Goal: Information Seeking & Learning: Find specific fact

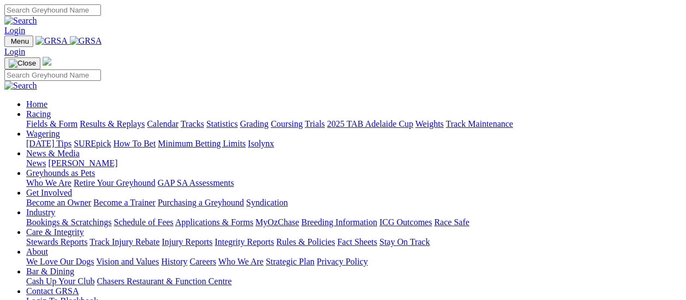
click at [138, 119] on link "Results & Replays" at bounding box center [112, 123] width 65 height 9
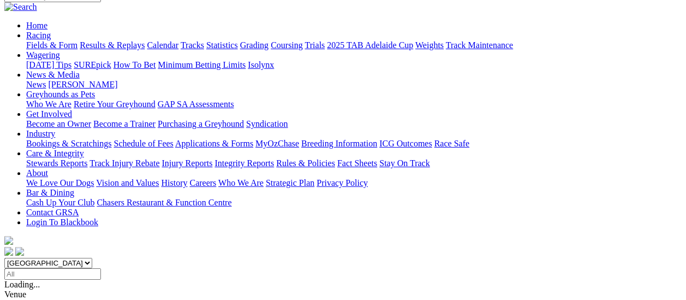
scroll to position [109, 0]
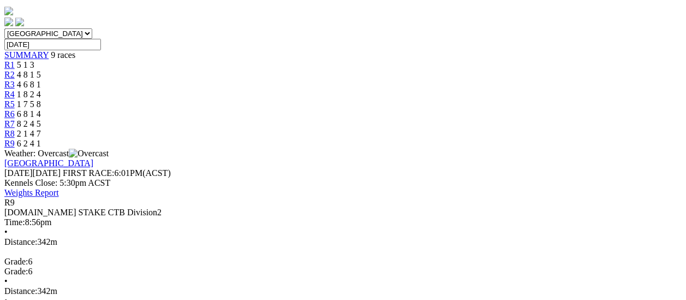
scroll to position [109, 0]
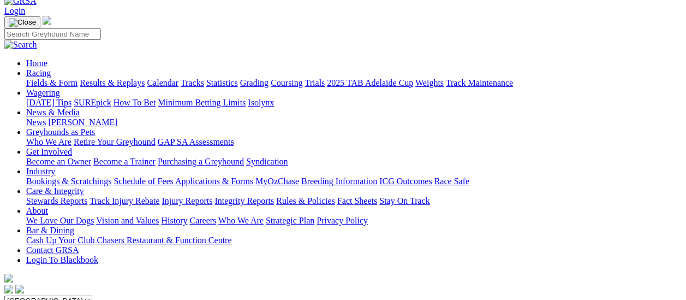
scroll to position [55, 0]
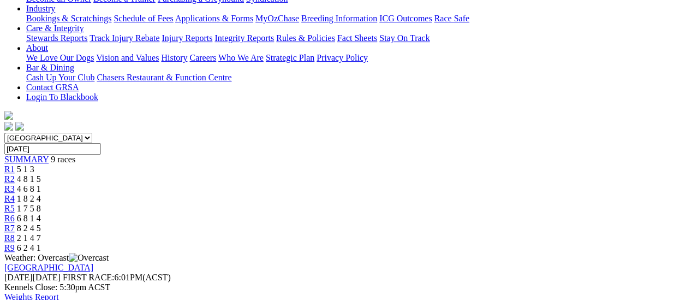
scroll to position [55, 0]
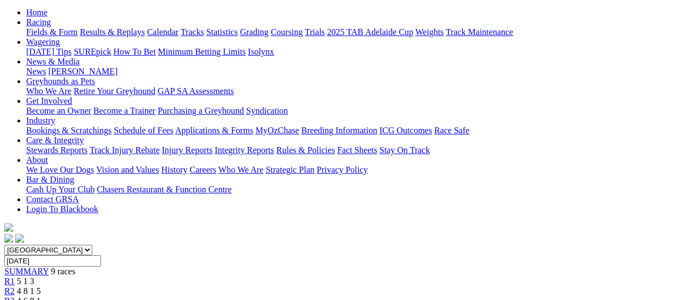
scroll to position [109, 0]
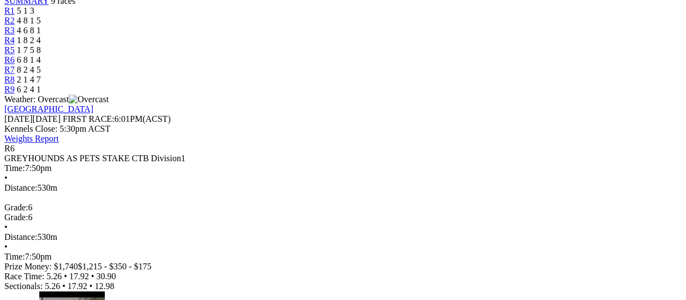
scroll to position [382, 0]
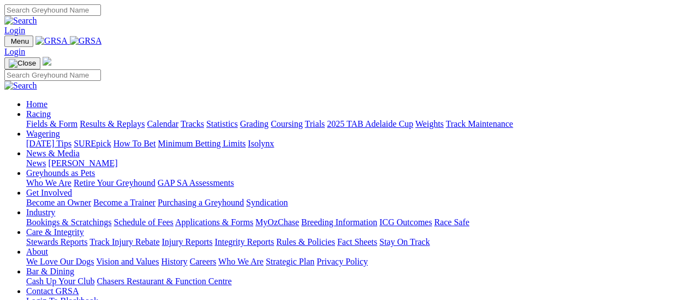
click at [118, 119] on link "Results & Replays" at bounding box center [112, 123] width 65 height 9
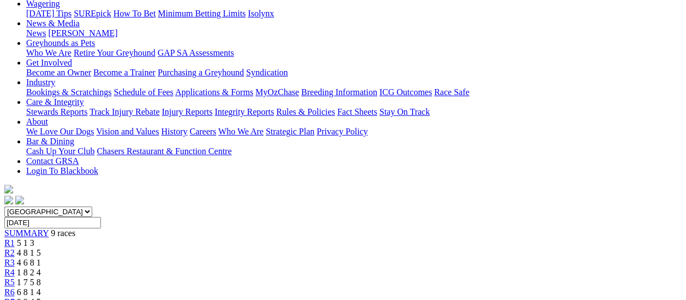
scroll to position [109, 0]
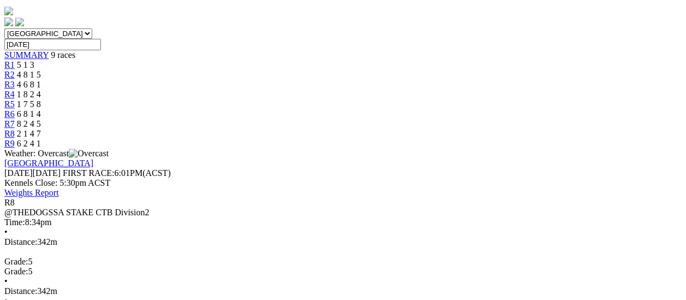
scroll to position [164, 0]
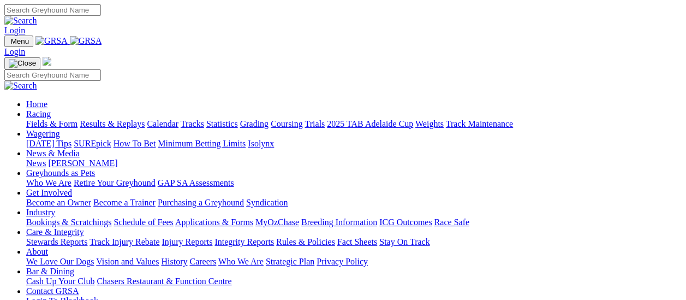
click at [119, 119] on link "Results & Replays" at bounding box center [112, 123] width 65 height 9
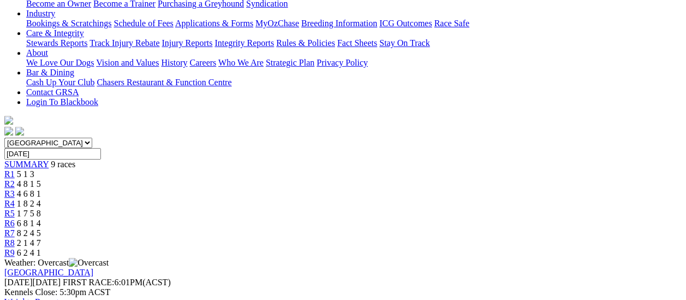
scroll to position [273, 0]
